Goal: Share content

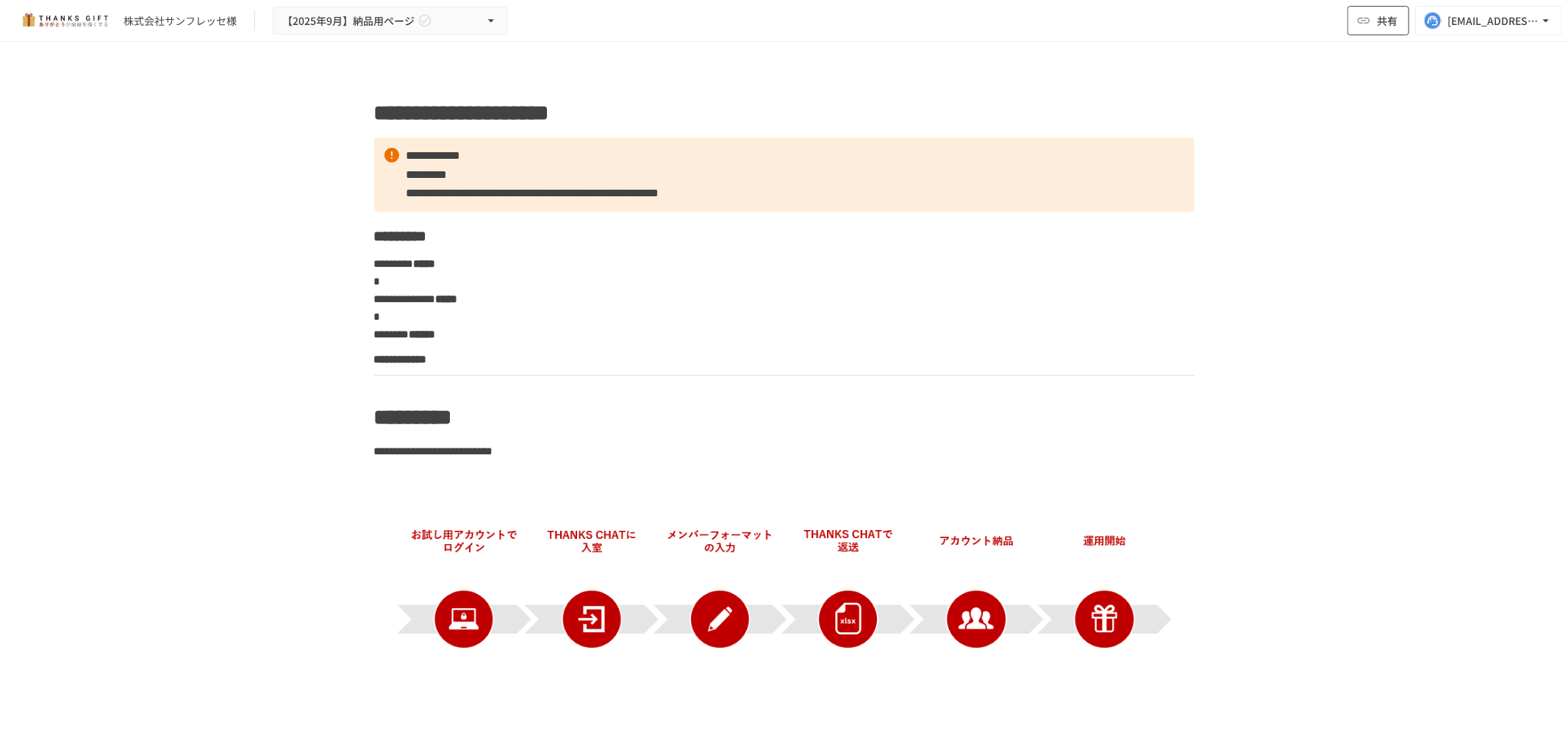
click at [1372, 28] on button "共有" at bounding box center [1378, 21] width 61 height 29
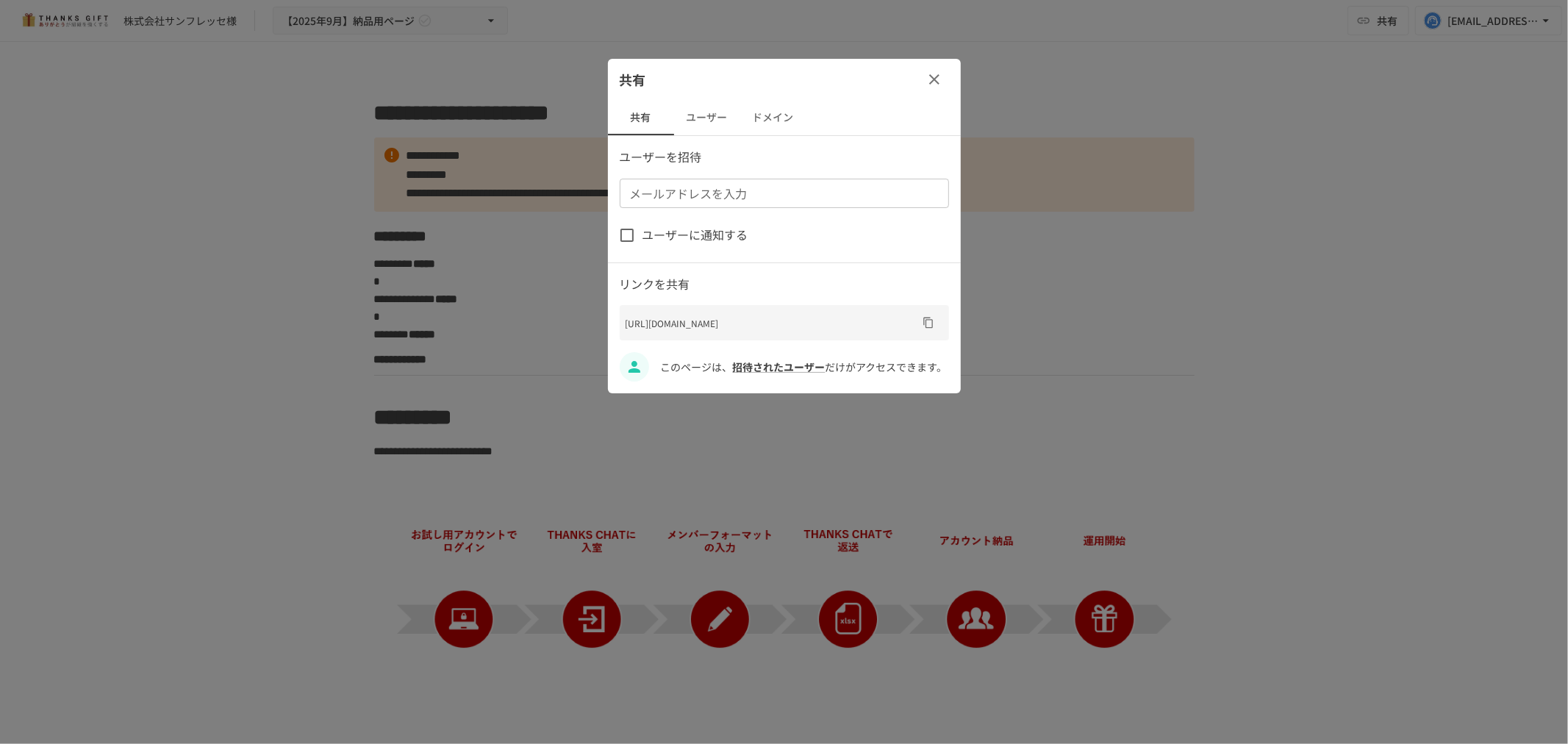
click at [928, 327] on icon "URLをコピー" at bounding box center [929, 323] width 12 height 12
click at [458, 270] on div at bounding box center [784, 372] width 1568 height 744
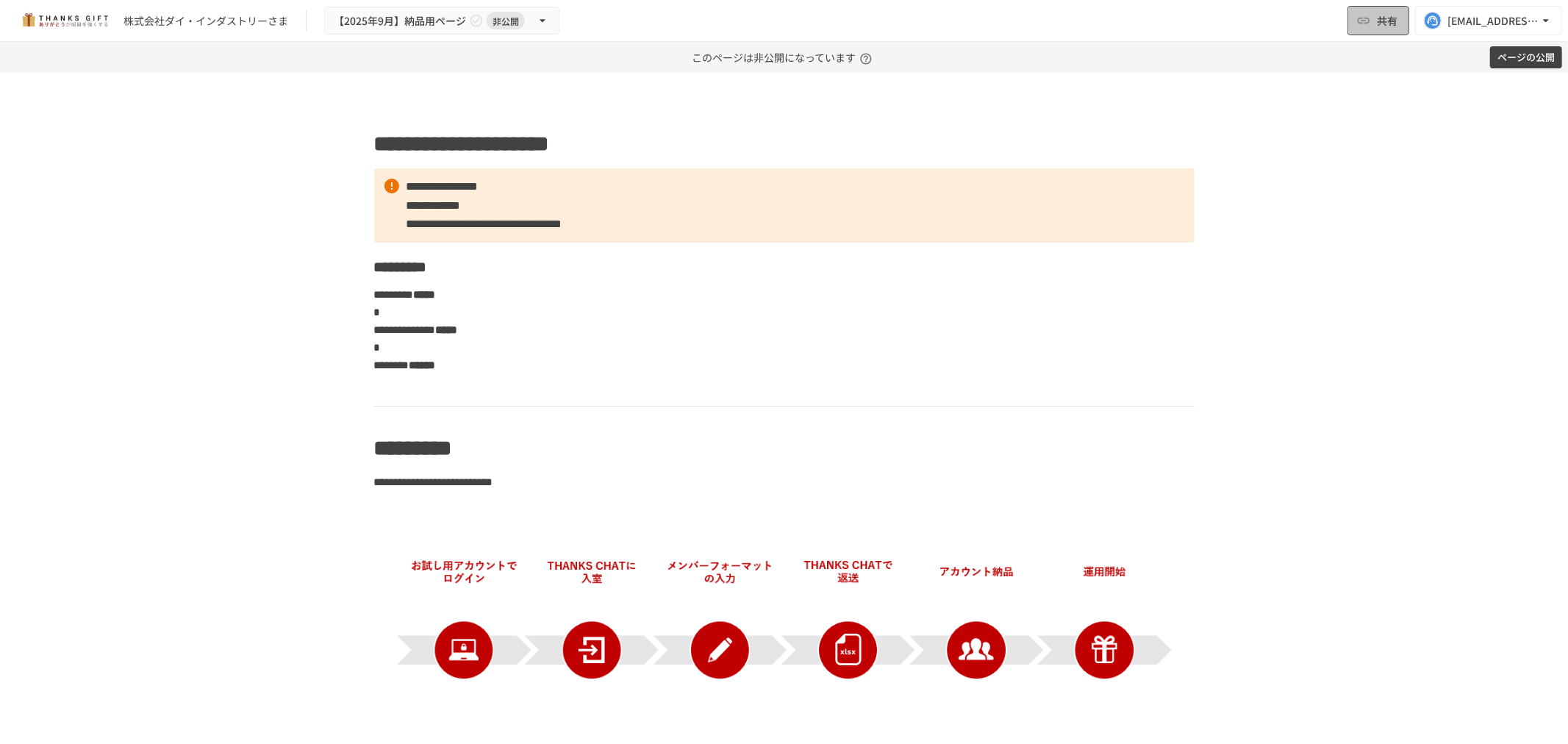
click at [1386, 23] on span "共有" at bounding box center [1387, 20] width 21 height 16
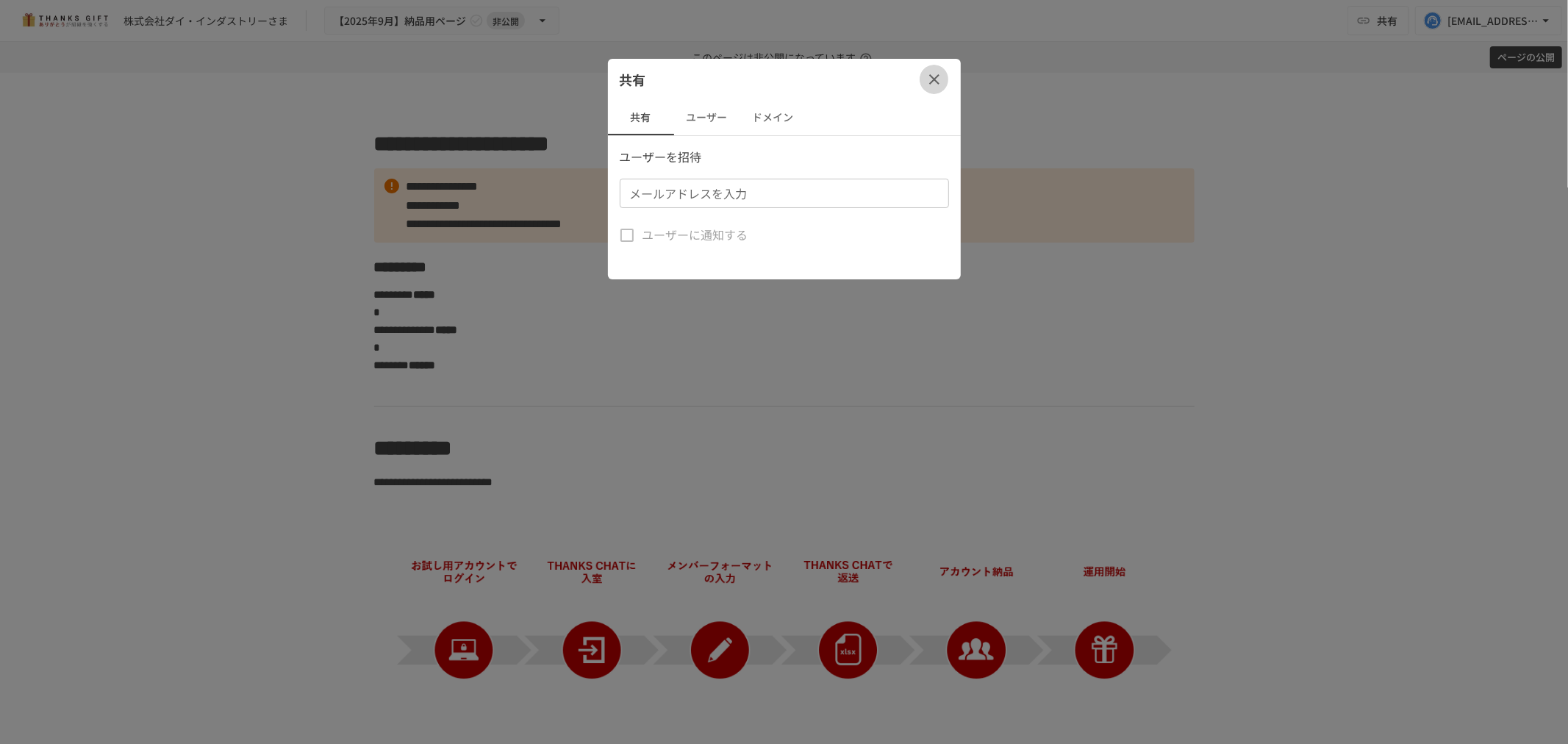
click at [945, 75] on button "button" at bounding box center [935, 80] width 29 height 29
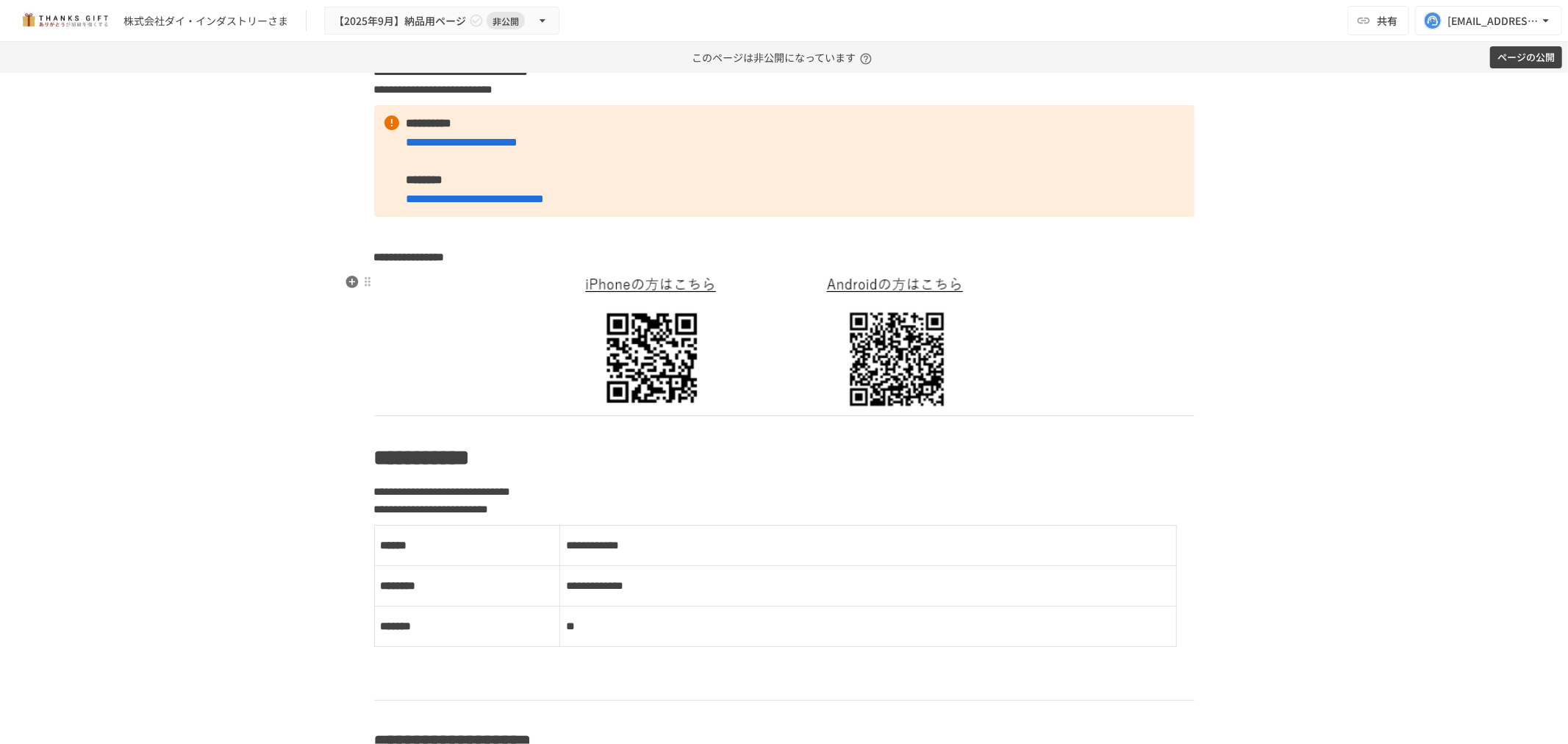
scroll to position [734, 0]
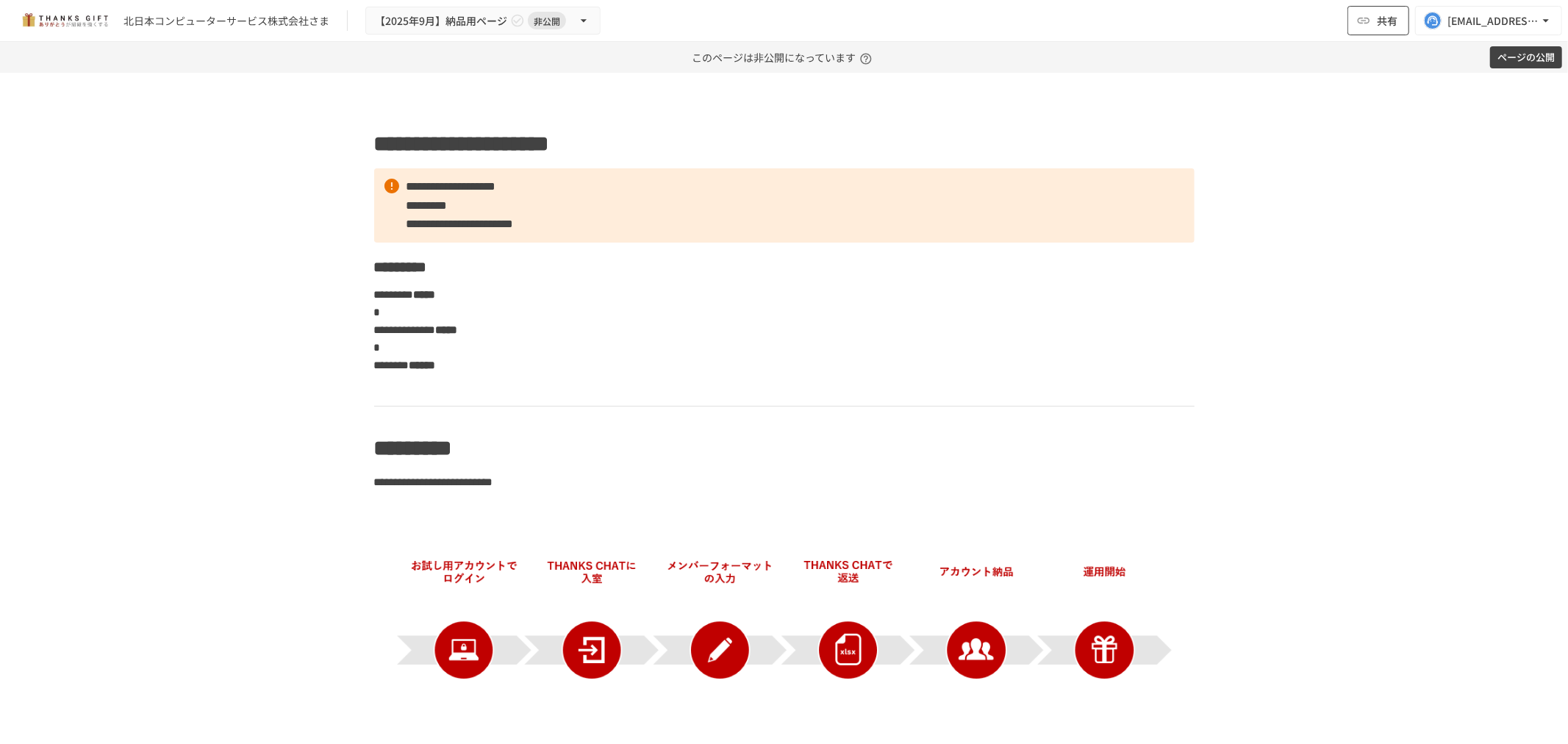
click at [1385, 20] on span "共有" at bounding box center [1387, 20] width 21 height 16
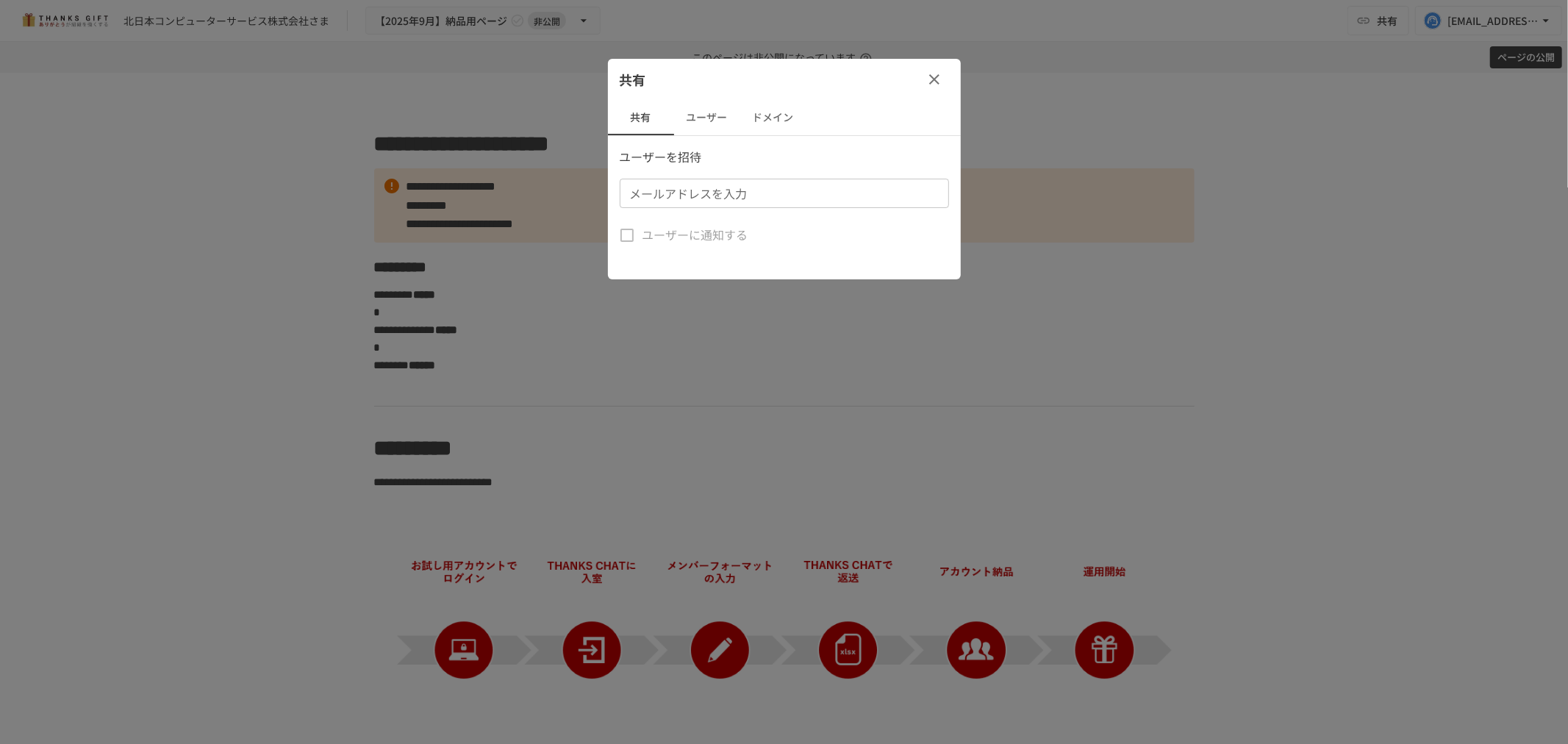
click at [930, 93] on button "button" at bounding box center [935, 80] width 29 height 29
